Goal: Navigation & Orientation: Find specific page/section

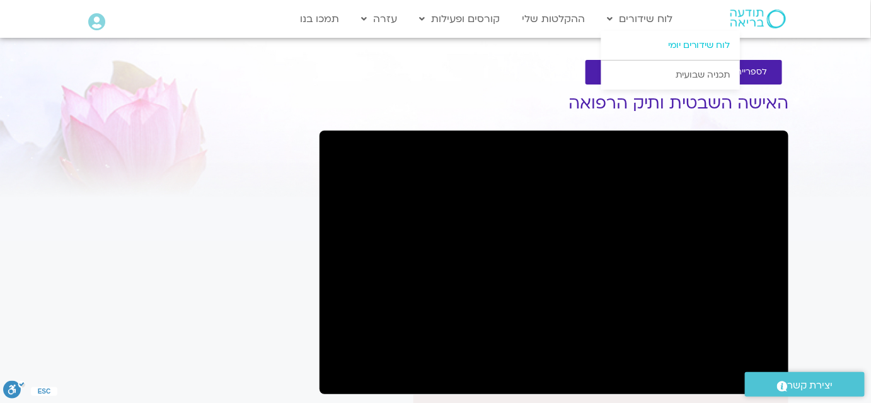
click at [664, 45] on link "לוח שידורים יומי" at bounding box center [670, 45] width 139 height 29
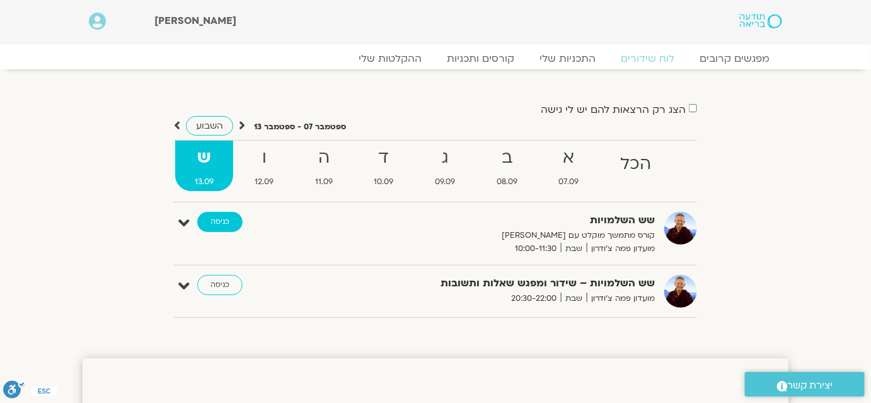
click at [222, 222] on link "כניסה" at bounding box center [219, 222] width 45 height 20
